Goal: Task Accomplishment & Management: Manage account settings

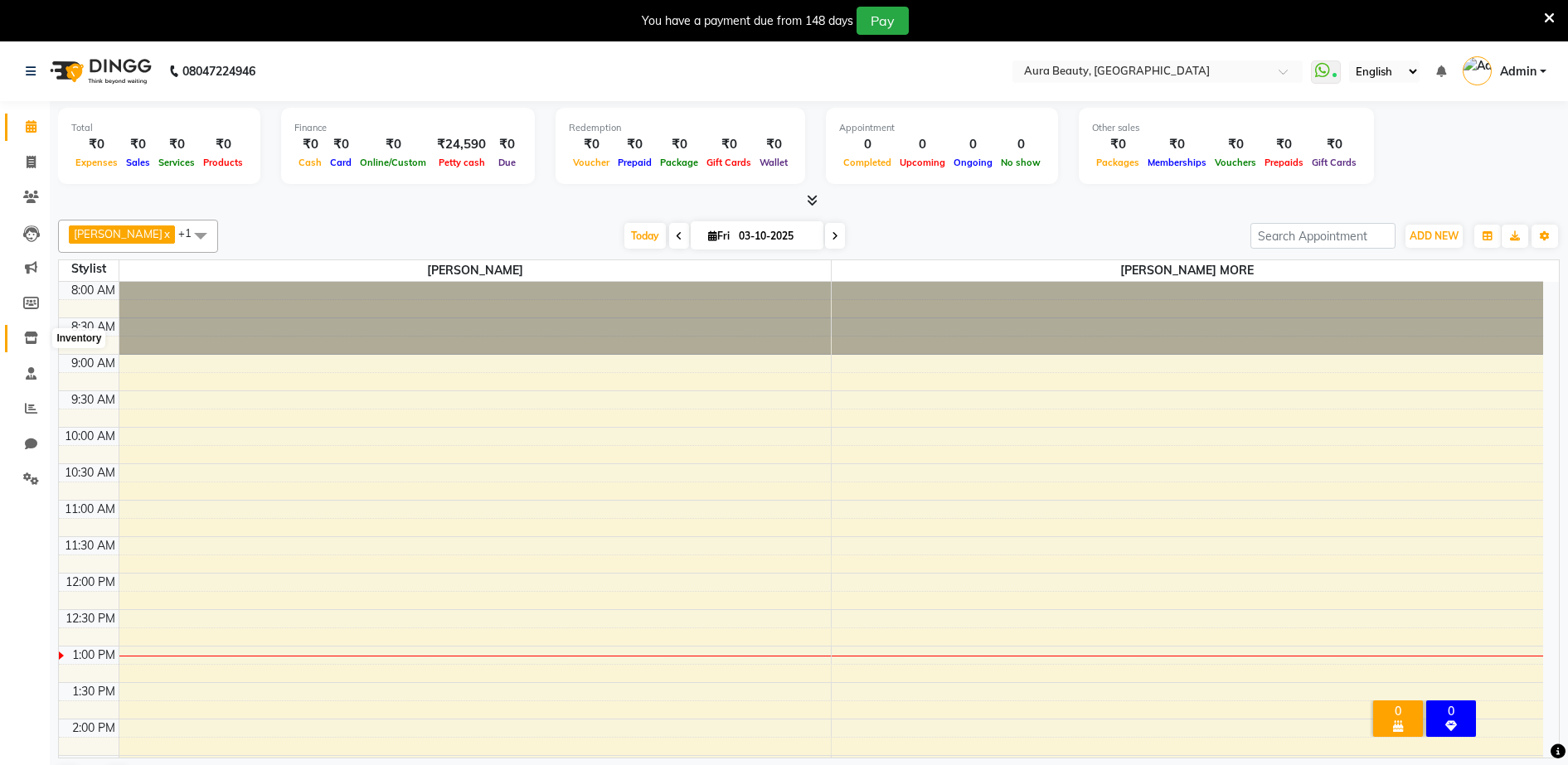
click at [26, 339] on icon at bounding box center [31, 338] width 14 height 12
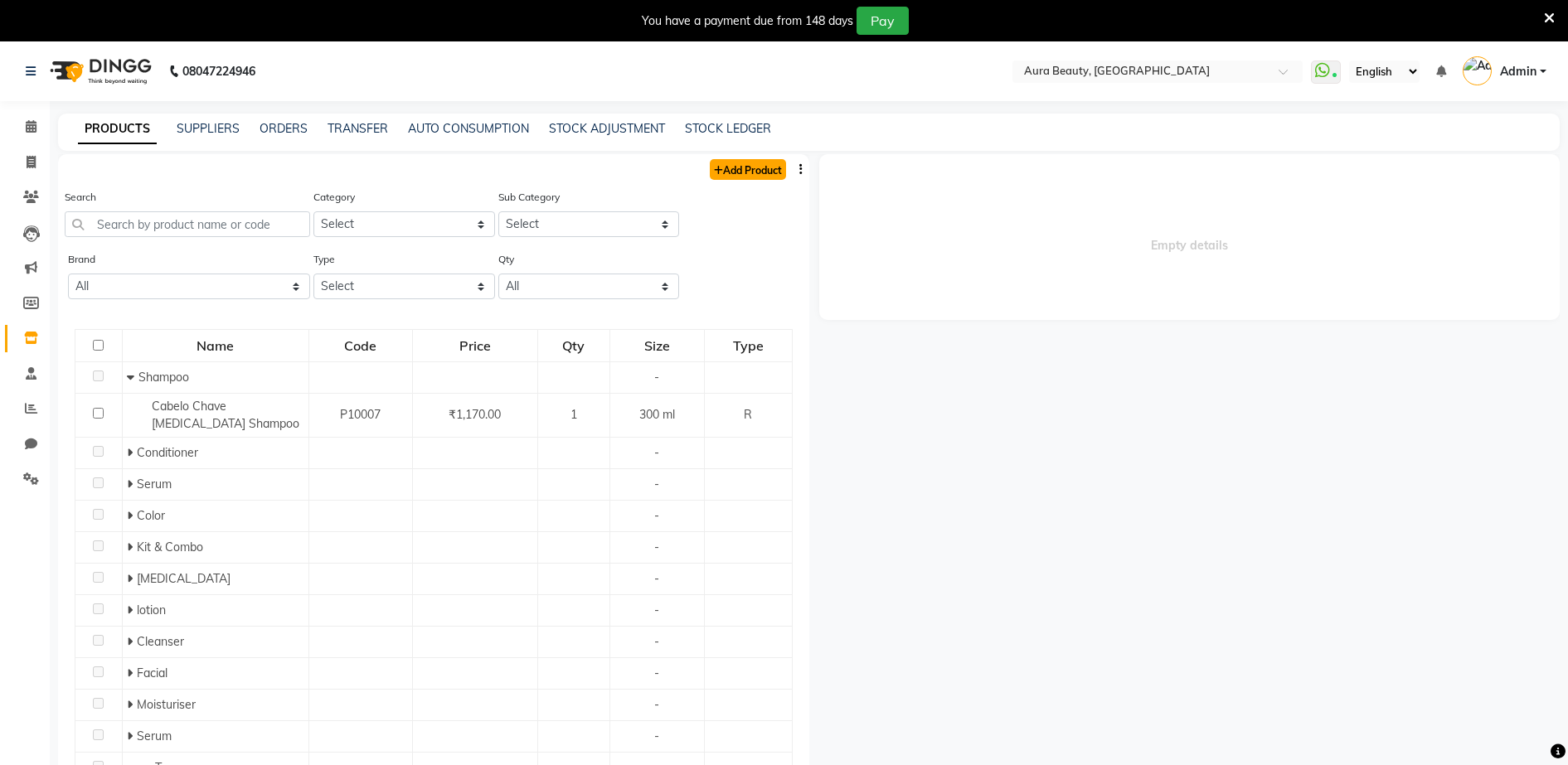
click at [752, 166] on link "Add Product" at bounding box center [748, 170] width 77 height 21
select select "true"
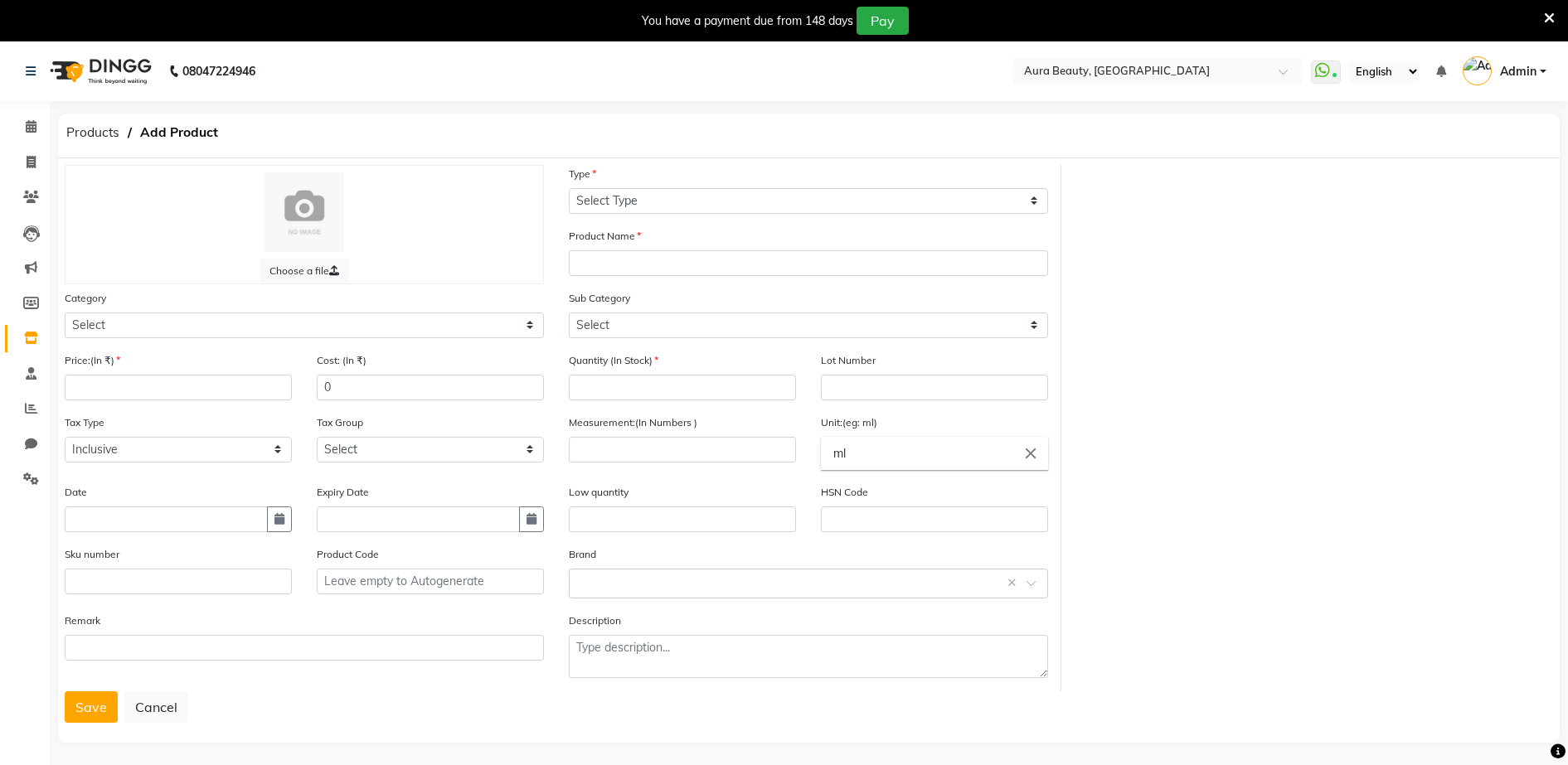
click at [752, 166] on div "Type Select Type Both Retail Consumable" at bounding box center [808, 190] width 479 height 49
click at [580, 203] on select "Select Type Both Retail Consumable" at bounding box center [808, 200] width 479 height 26
click at [1291, 296] on div "Choose a file Type Select Type Both Retail Consumable Product Name Category Sel…" at bounding box center [808, 428] width 1513 height 527
click at [1551, 20] on icon at bounding box center [1550, 18] width 11 height 15
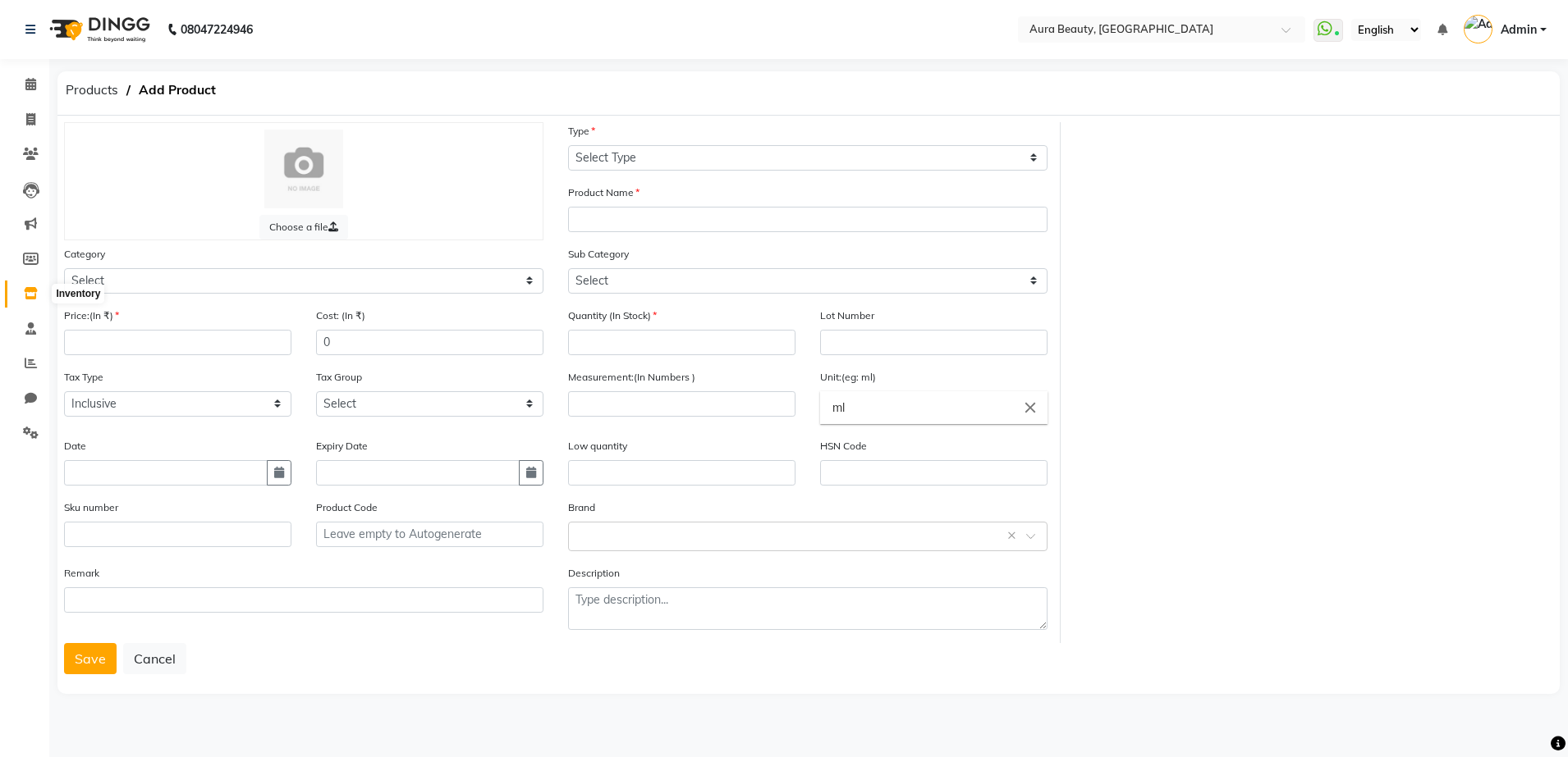
click at [29, 291] on icon at bounding box center [30, 293] width 14 height 12
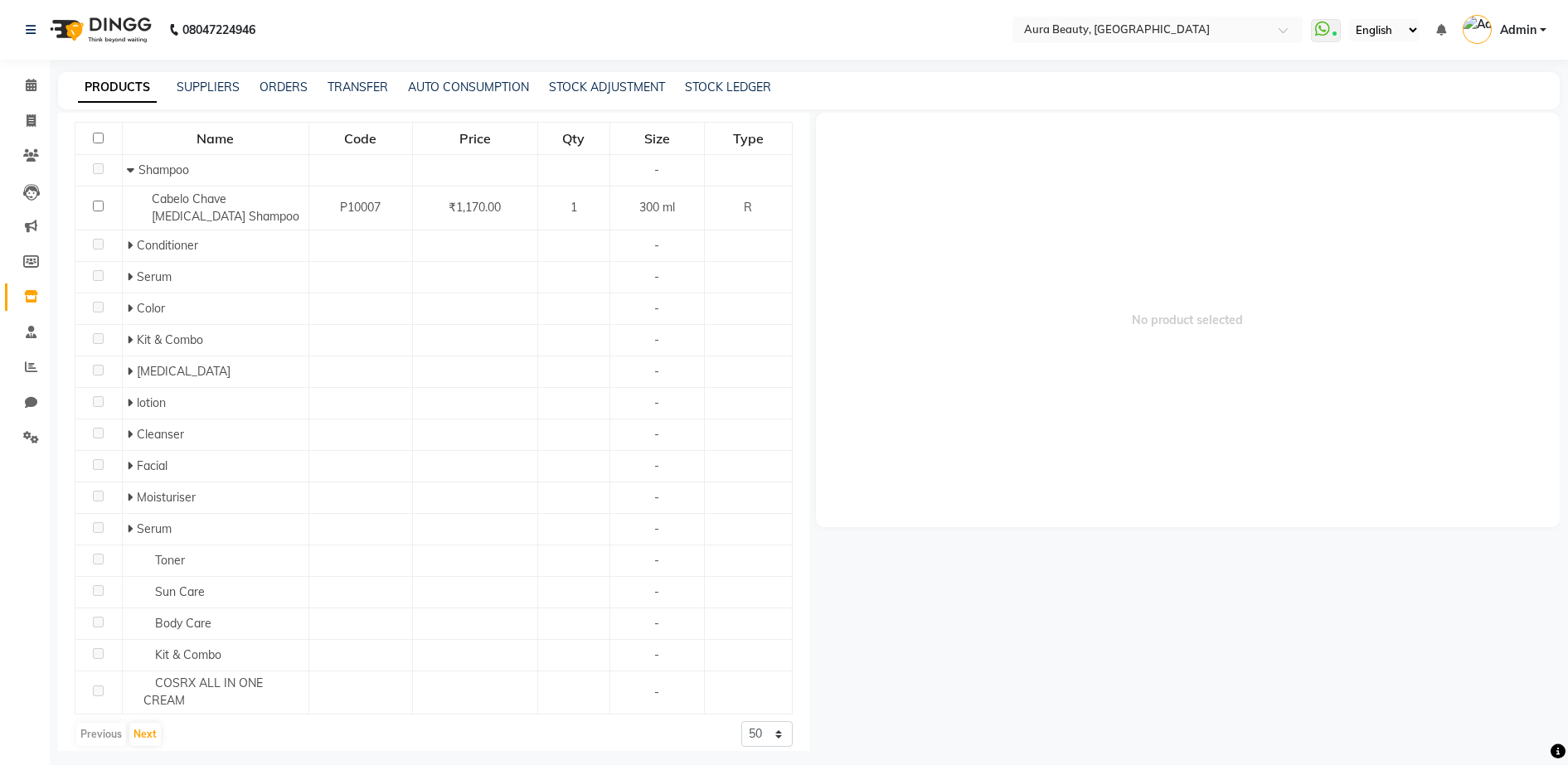
scroll to position [179, 0]
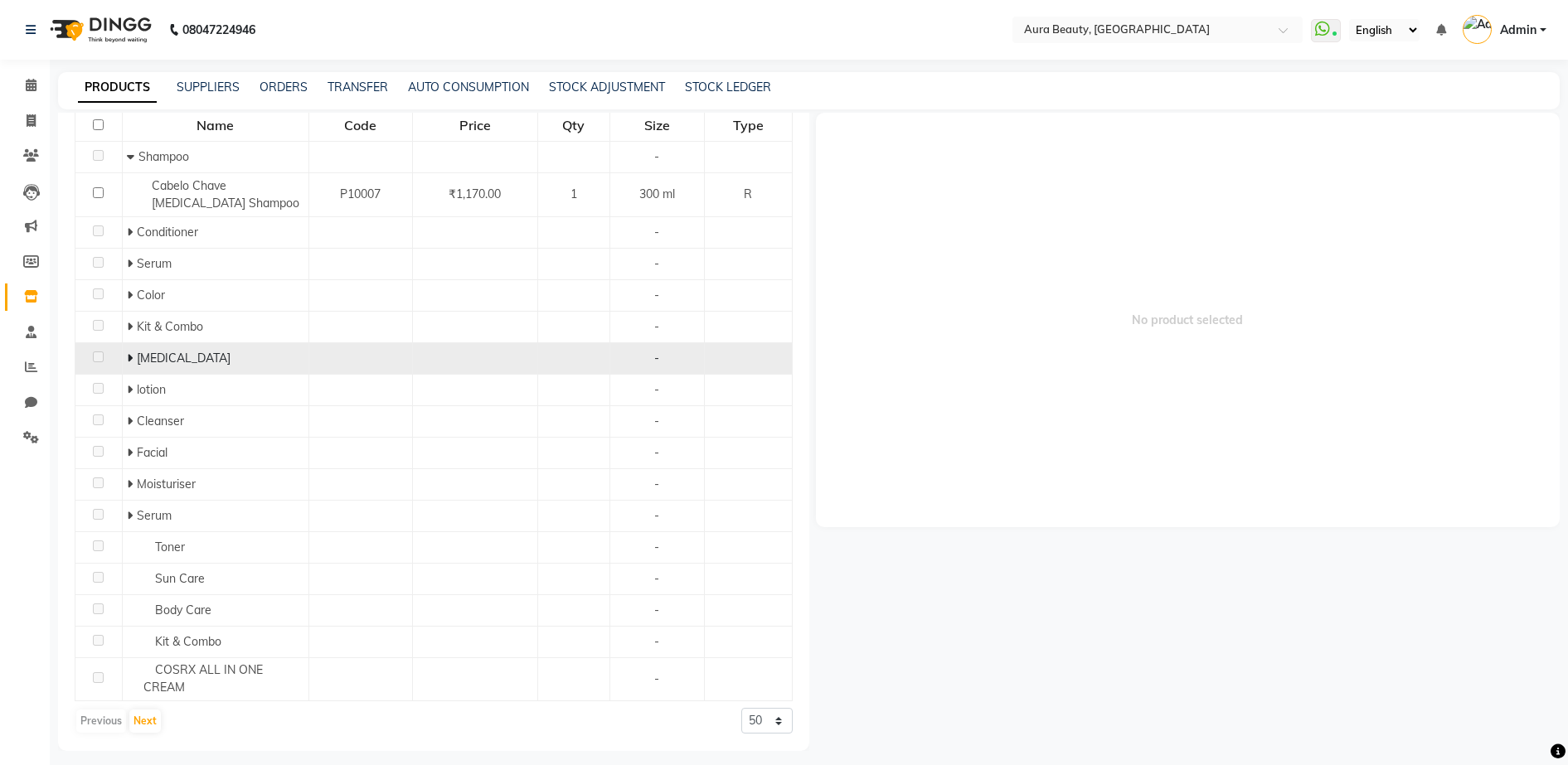
click at [123, 357] on td "[MEDICAL_DATA]" at bounding box center [215, 358] width 186 height 32
click at [128, 358] on icon at bounding box center [129, 358] width 6 height 11
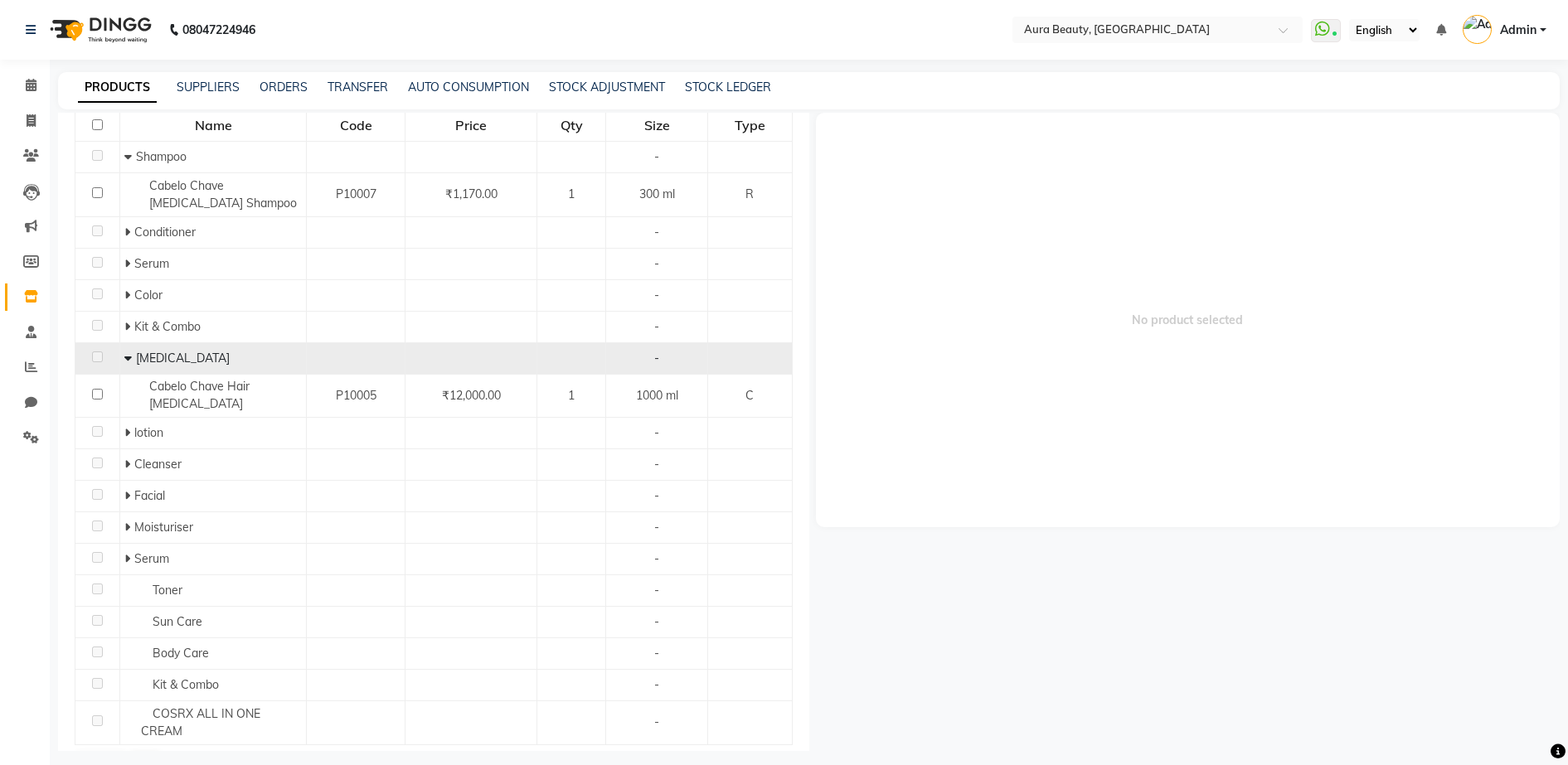
click at [128, 358] on icon at bounding box center [128, 358] width 7 height 11
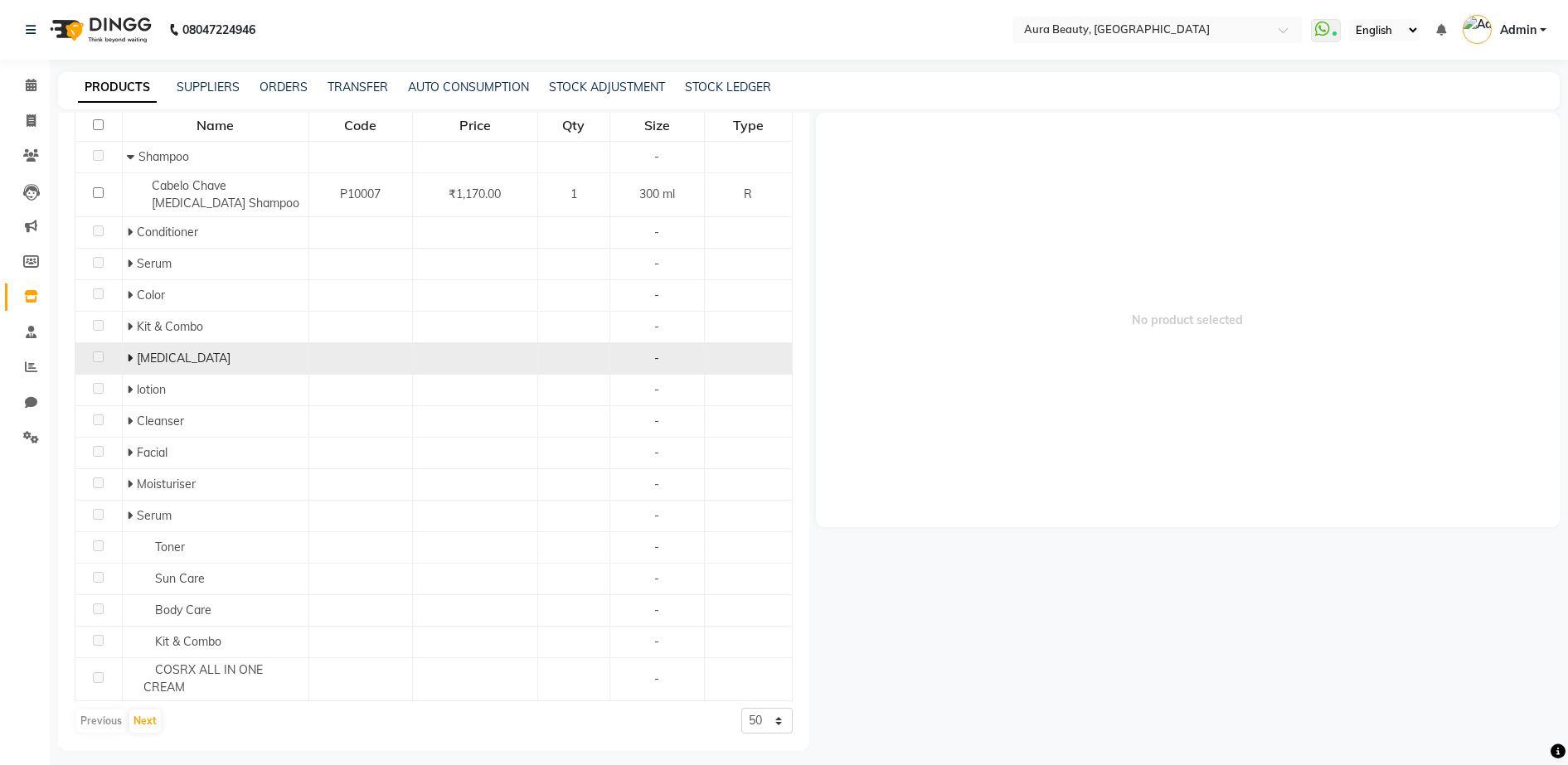
select select "true"
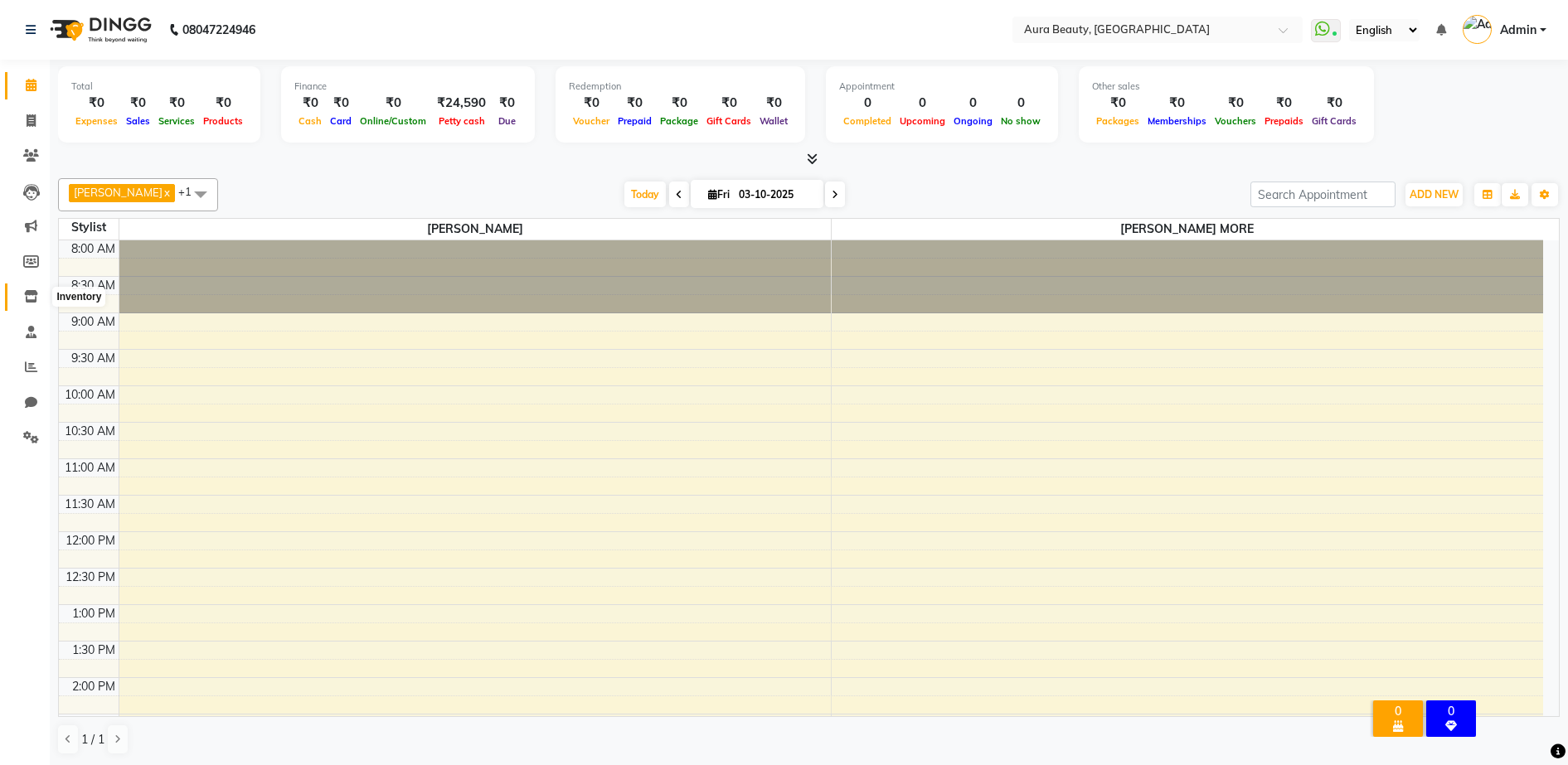
click at [31, 294] on icon at bounding box center [31, 296] width 14 height 12
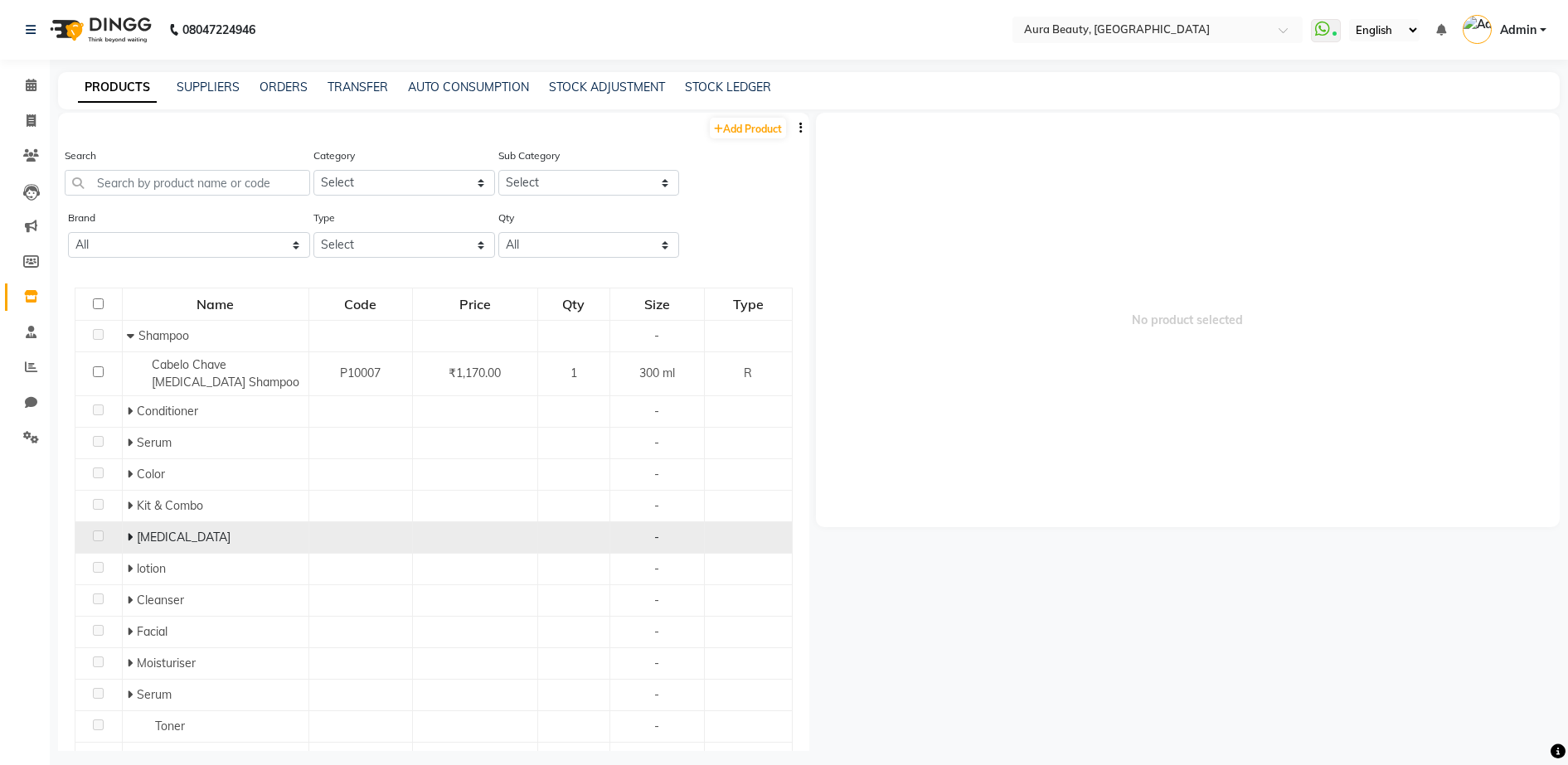
click at [127, 540] on icon at bounding box center [129, 536] width 6 height 11
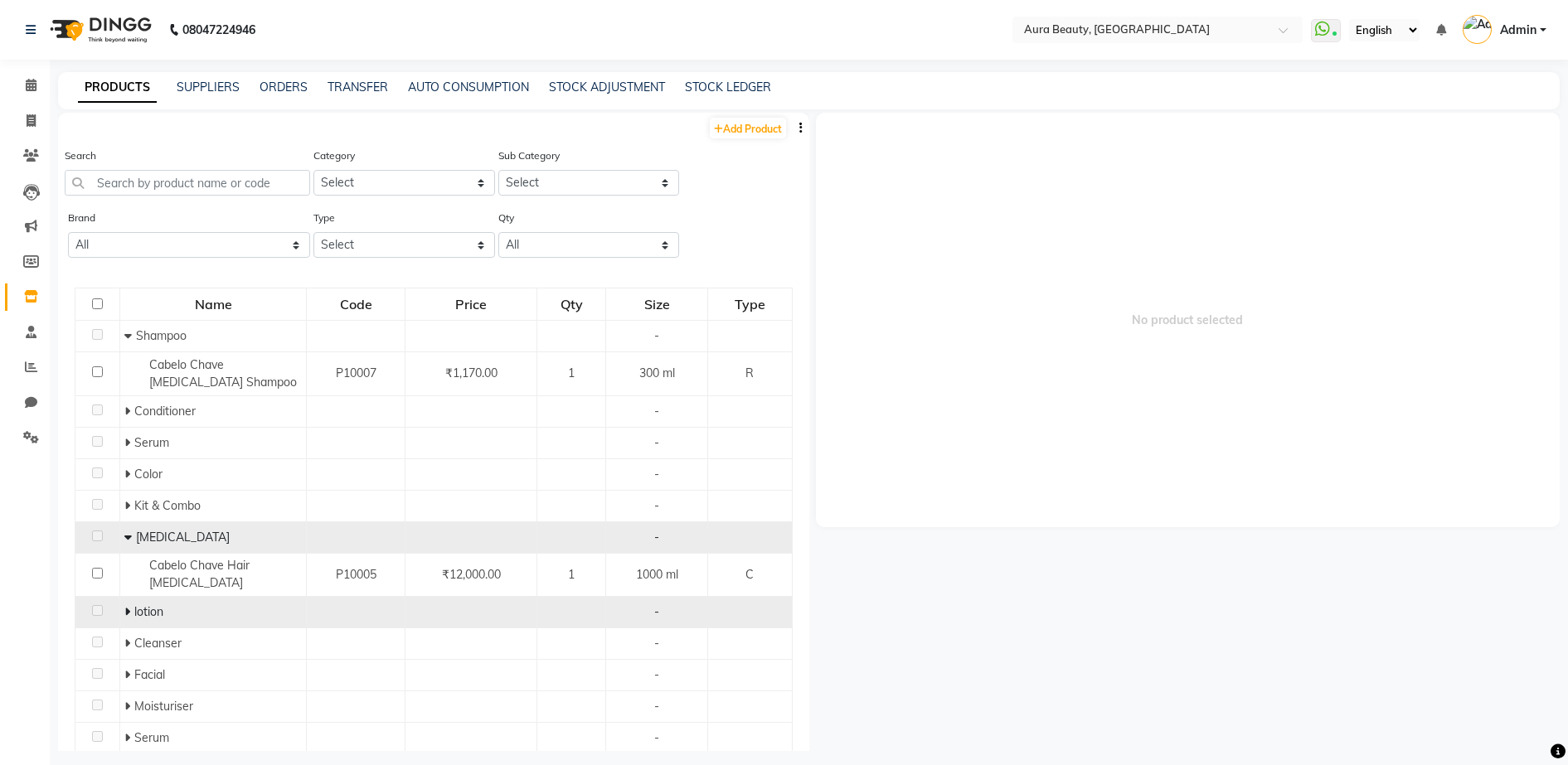
click at [124, 606] on icon at bounding box center [127, 611] width 6 height 11
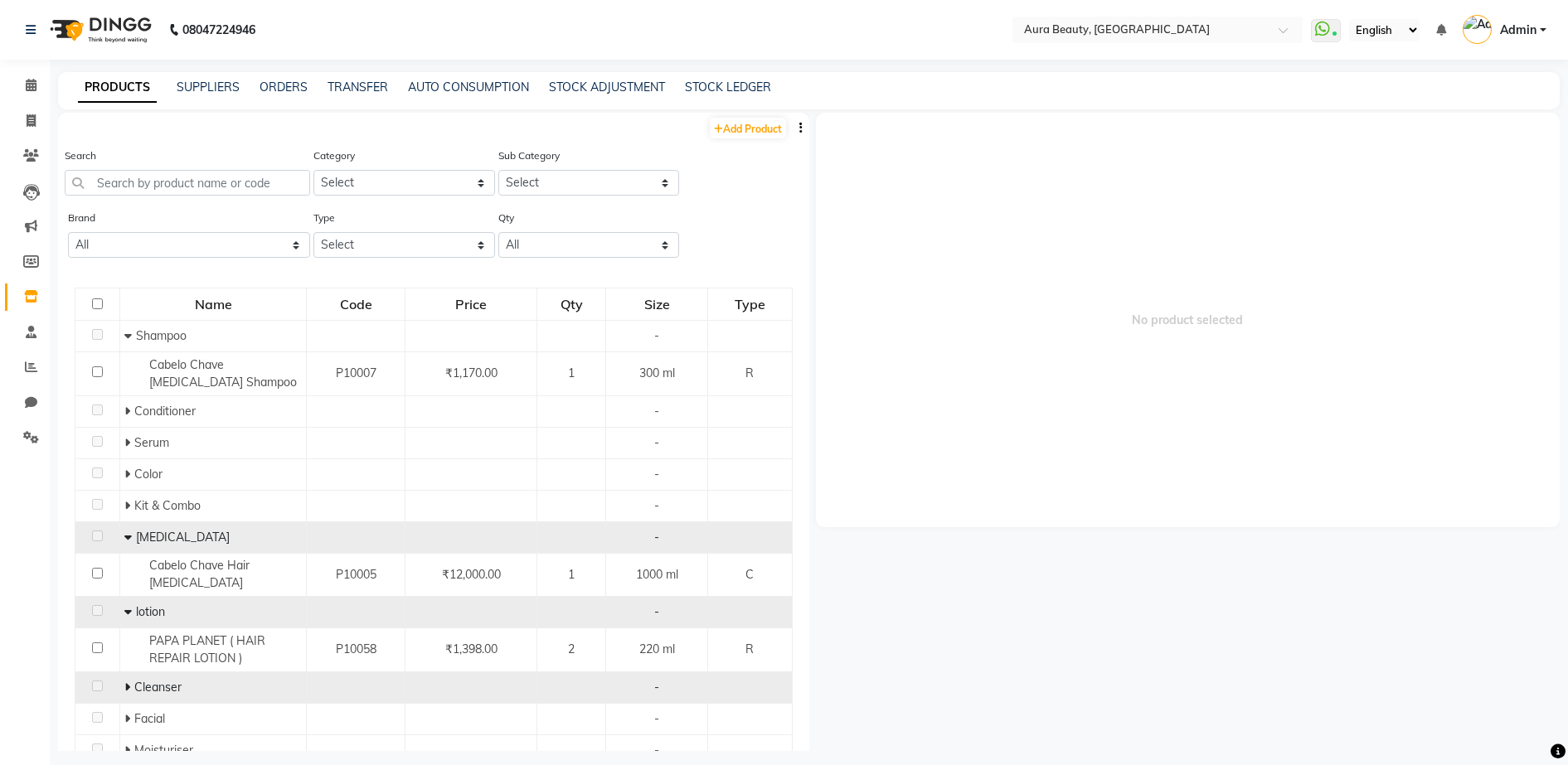
click at [124, 681] on icon at bounding box center [127, 687] width 6 height 11
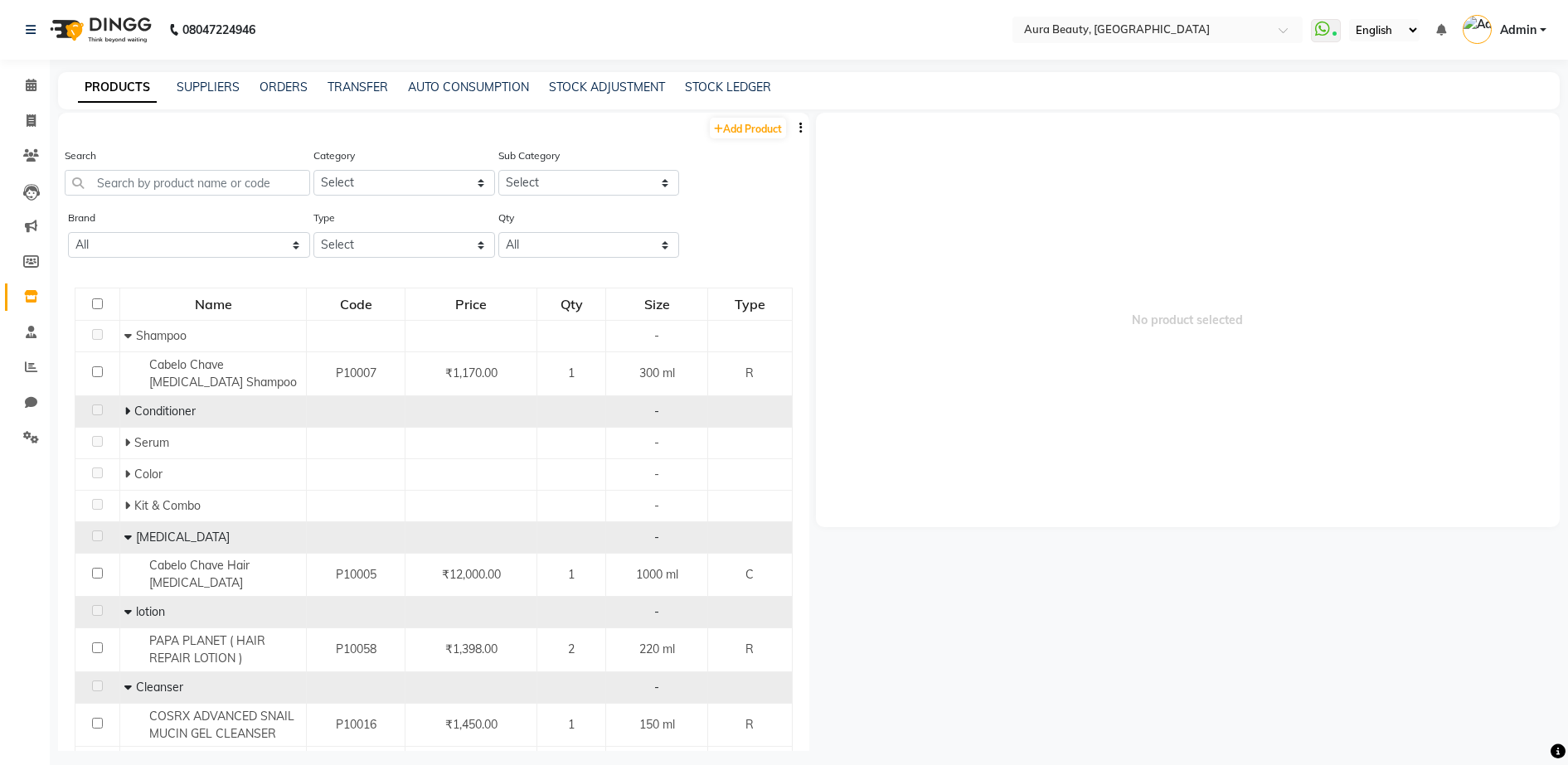
click at [124, 411] on icon at bounding box center [127, 411] width 6 height 11
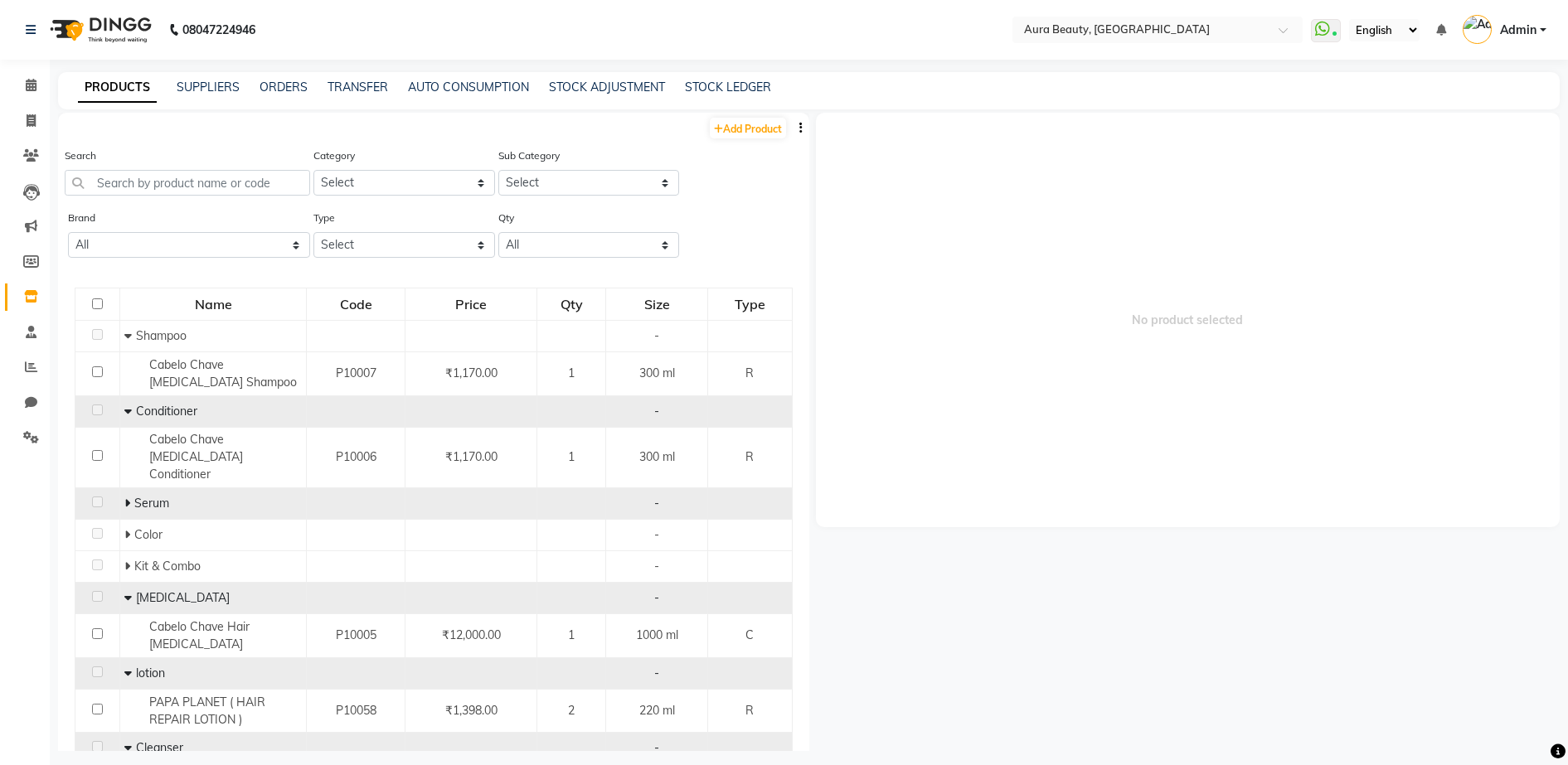
click at [125, 498] on icon at bounding box center [127, 503] width 6 height 11
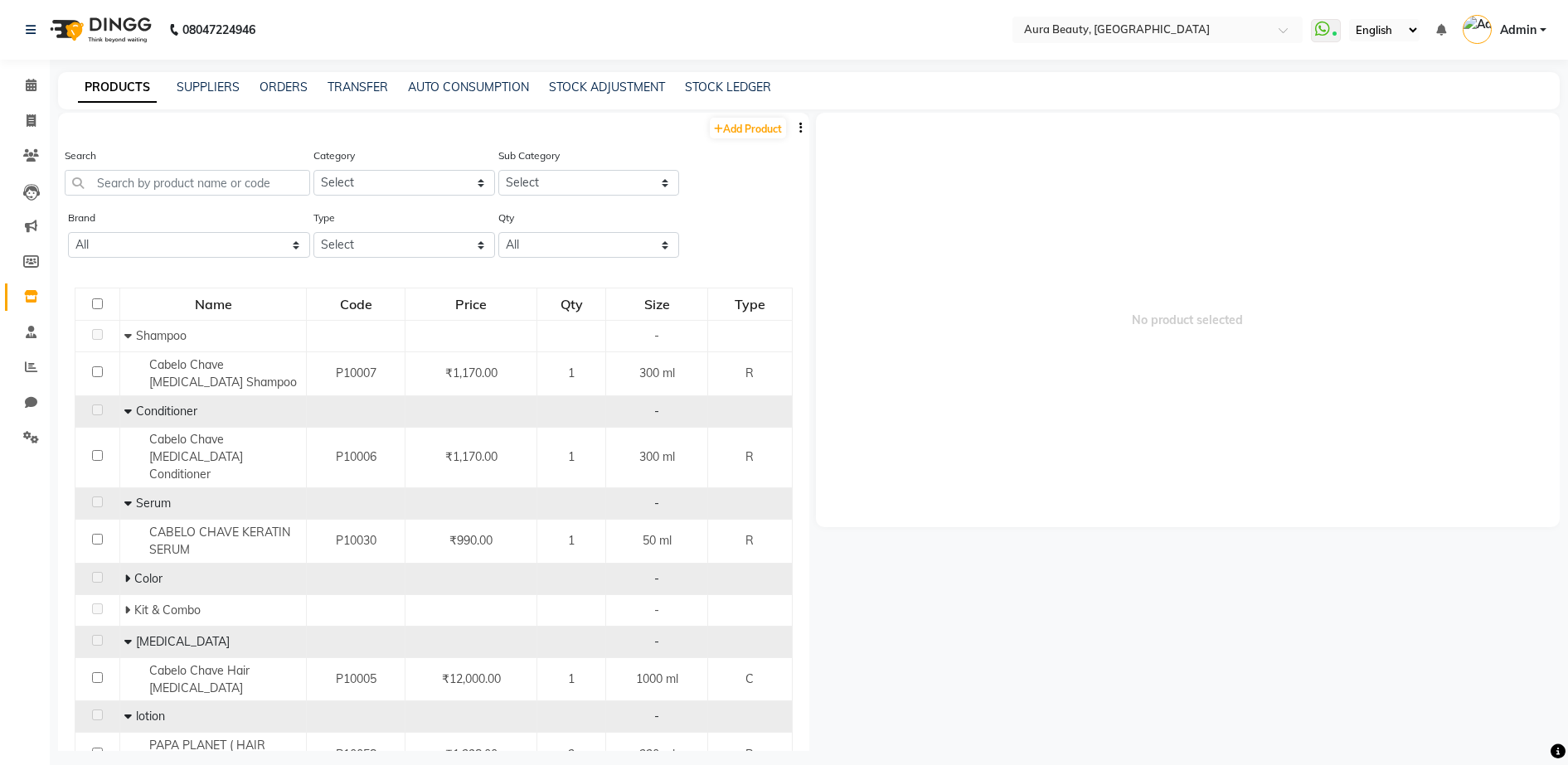
click at [124, 573] on icon at bounding box center [127, 579] width 6 height 11
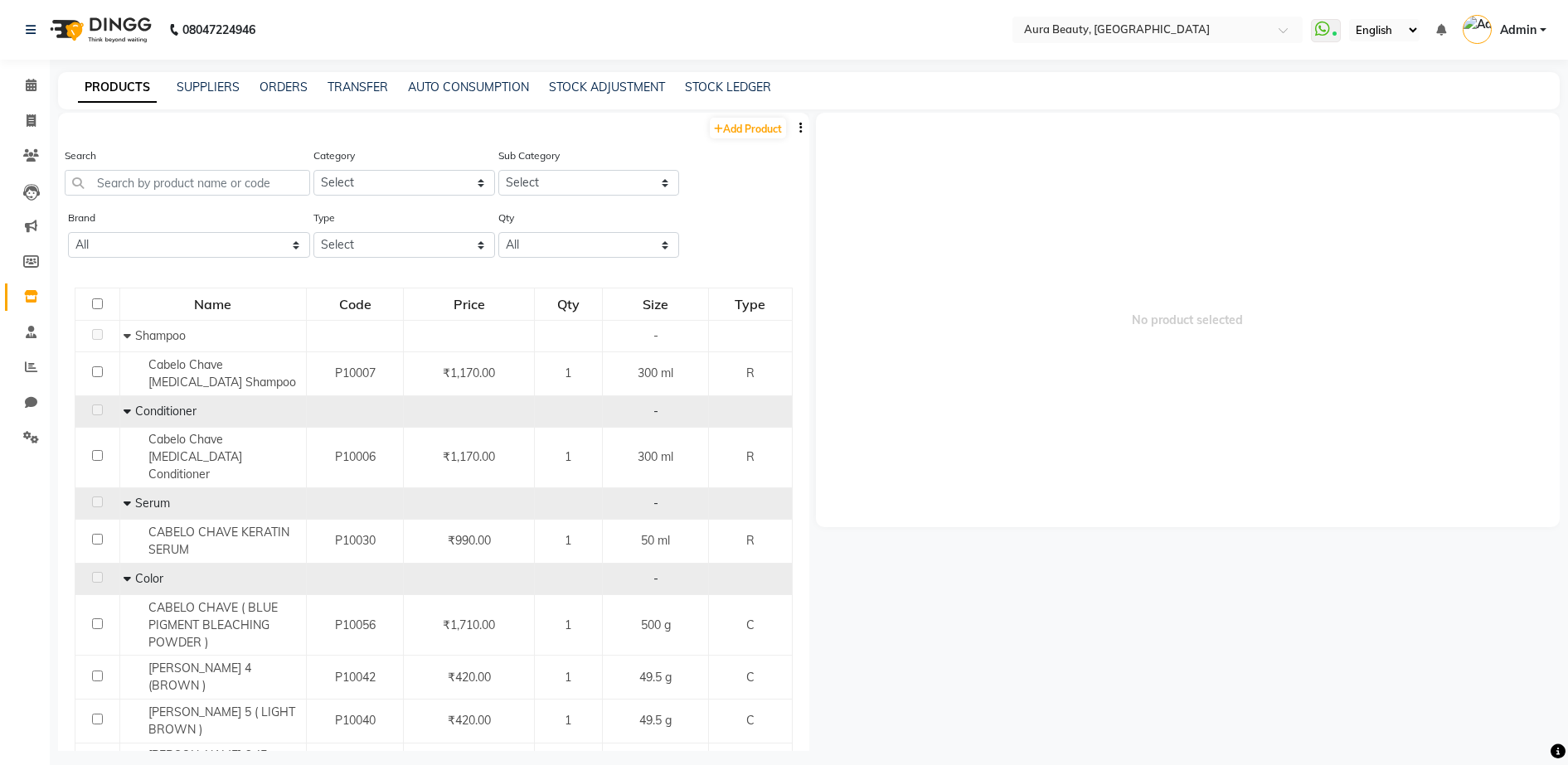
click at [1457, 167] on span "No product selected" at bounding box center [1188, 320] width 745 height 415
